Goal: Information Seeking & Learning: Learn about a topic

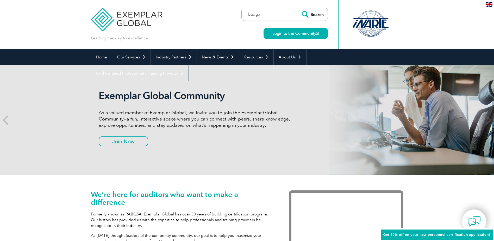
type input "badge"
click at [299, 8] on input "Search" at bounding box center [313, 14] width 29 height 12
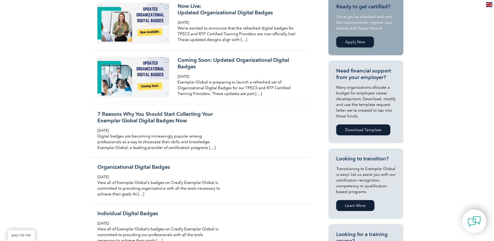
scroll to position [156, 0]
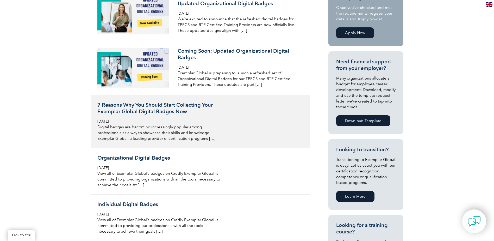
click at [166, 106] on h3 "7 Reasons Why You Should Start Collecting Your Exemplar Global Digital Badges N…" at bounding box center [158, 108] width 123 height 13
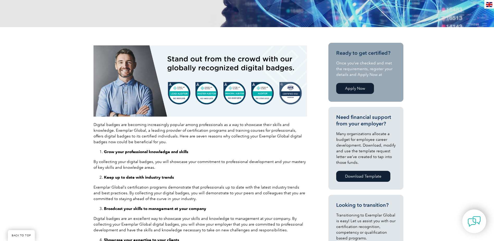
scroll to position [52, 0]
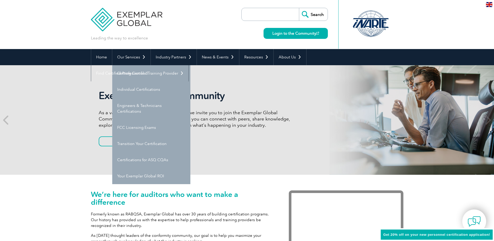
click at [130, 58] on link "Our Services" at bounding box center [131, 57] width 38 height 16
click at [128, 106] on link "Engineers & Technicians Certifications" at bounding box center [151, 108] width 78 height 22
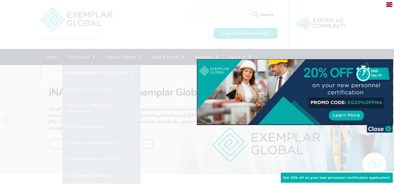
click at [77, 57] on div at bounding box center [197, 92] width 394 height 184
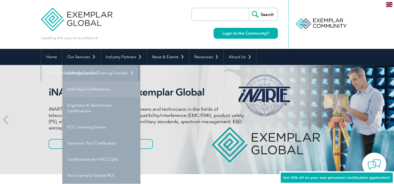
click at [89, 90] on link "Individual Certifications" at bounding box center [101, 89] width 78 height 16
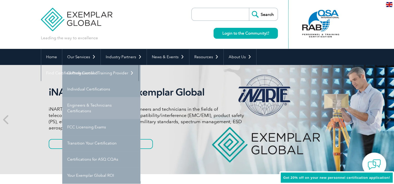
click at [80, 108] on link "Engineers & Technicians Certifications" at bounding box center [101, 108] width 78 height 22
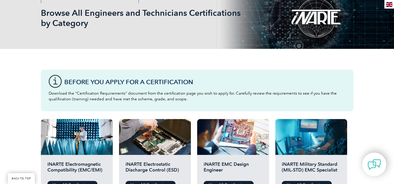
scroll to position [104, 0]
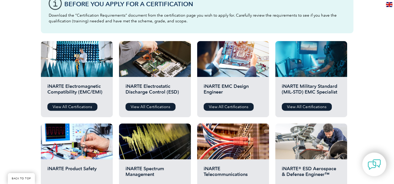
scroll to position [182, 0]
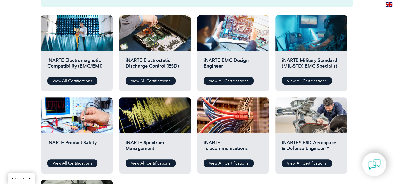
click at [348, 71] on div "Before You Apply For a Certification Download the “Certification Requirements” …" at bounding box center [197, 111] width 312 height 302
click at [83, 80] on link "View All Certifications" at bounding box center [72, 81] width 50 height 8
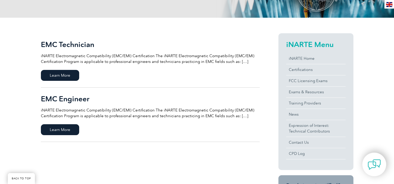
scroll to position [104, 0]
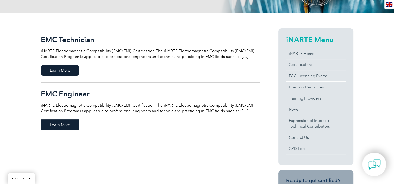
click at [70, 126] on span "Learn More" at bounding box center [60, 124] width 38 height 11
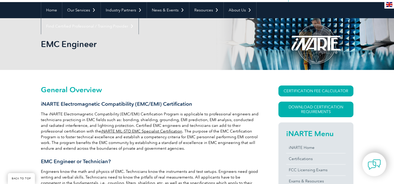
scroll to position [47, 0]
